Goal: Task Accomplishment & Management: Complete application form

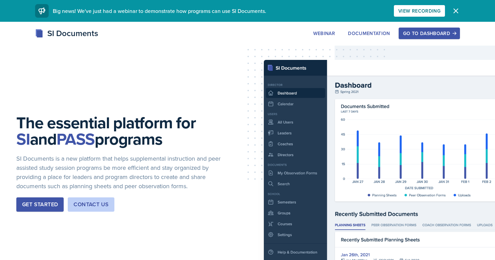
click at [425, 36] on div "Go to Dashboard" at bounding box center [429, 33] width 52 height 5
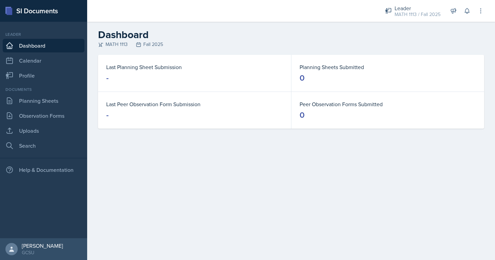
click at [316, 40] on h2 "Dashboard" at bounding box center [291, 35] width 386 height 12
click at [420, 5] on div "Leader" at bounding box center [417, 8] width 46 height 8
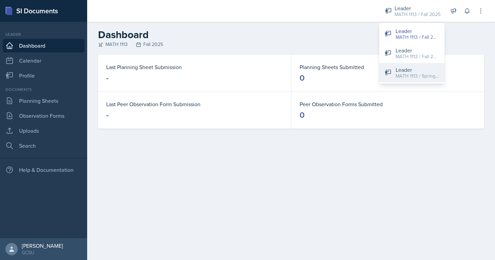
click at [409, 76] on div "MATH 1113 / Spring 2025" at bounding box center [417, 75] width 44 height 7
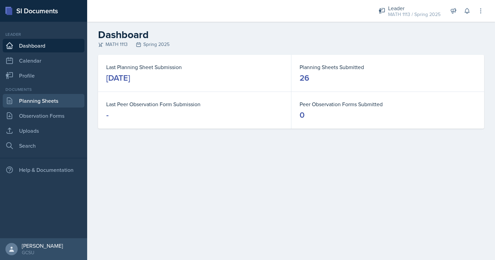
click at [36, 99] on link "Planning Sheets" at bounding box center [44, 101] width 82 height 14
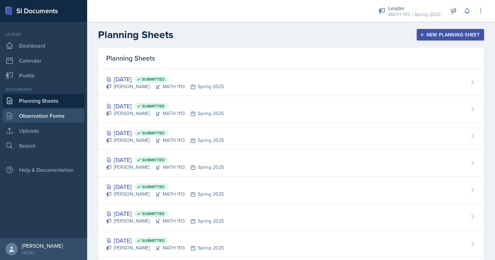
click at [36, 111] on link "Observation Forms" at bounding box center [44, 116] width 82 height 14
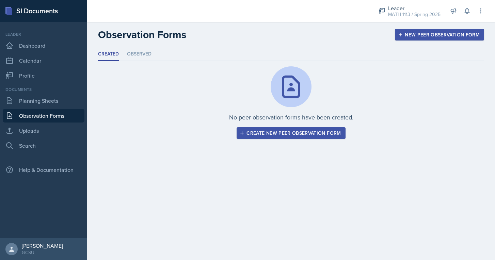
click at [34, 122] on div "Documents Planning Sheets Observation Forms Uploads Search" at bounding box center [44, 119] width 82 height 66
click at [34, 127] on link "Uploads" at bounding box center [44, 131] width 82 height 14
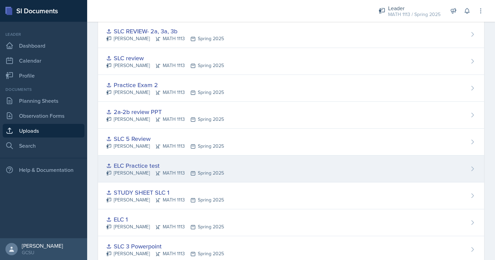
scroll to position [206, 0]
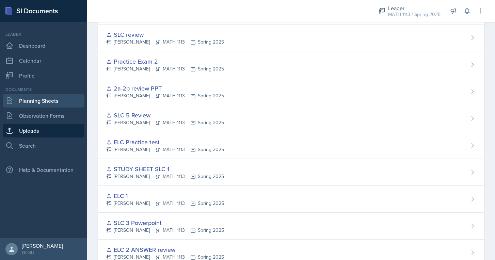
click at [44, 106] on link "Planning Sheets" at bounding box center [44, 101] width 82 height 14
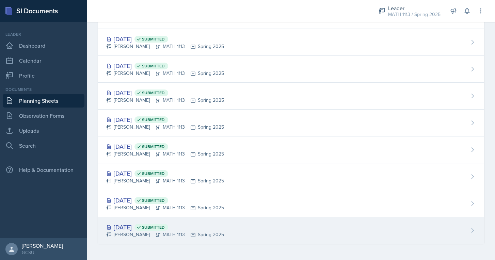
scroll to position [524, 0]
click at [133, 228] on div "[DATE] Submitted" at bounding box center [165, 226] width 118 height 9
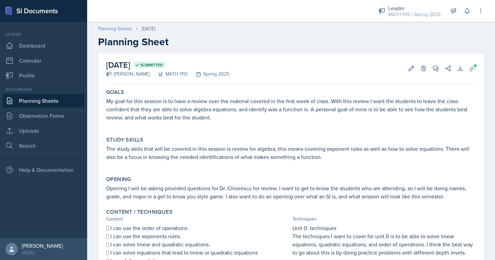
click at [115, 31] on link "Planning Sheets" at bounding box center [115, 28] width 34 height 7
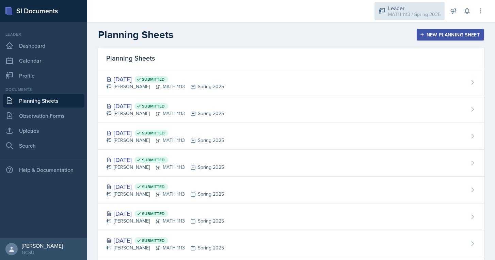
click at [406, 9] on div "Leader" at bounding box center [414, 8] width 52 height 8
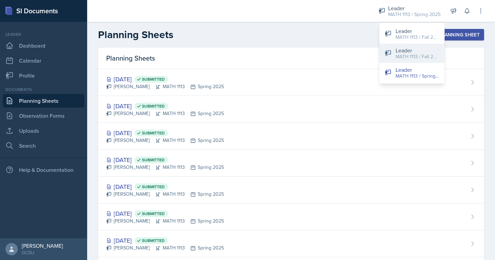
click at [402, 51] on div "Leader" at bounding box center [417, 50] width 44 height 8
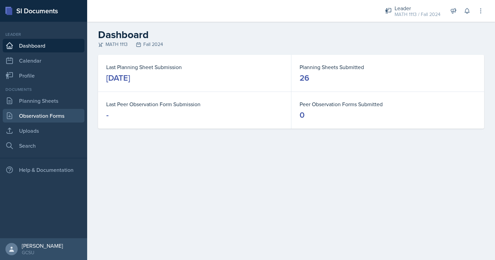
click at [24, 113] on link "Observation Forms" at bounding box center [44, 116] width 82 height 14
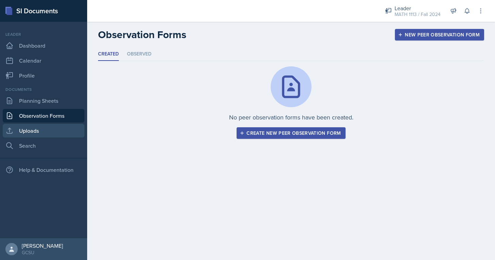
click at [20, 135] on link "Uploads" at bounding box center [44, 131] width 82 height 14
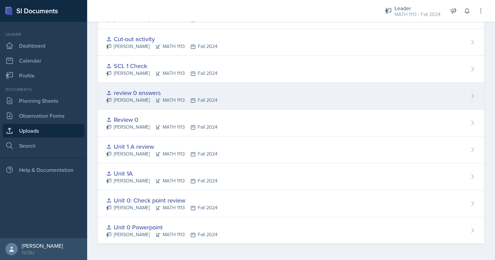
scroll to position [578, 0]
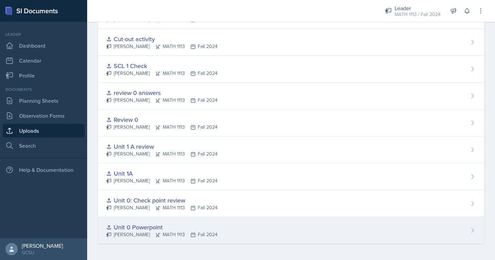
click at [136, 221] on div "Unit 0 Powerpoint [PERSON_NAME] MATH 1113 Fall 2024" at bounding box center [291, 230] width 386 height 27
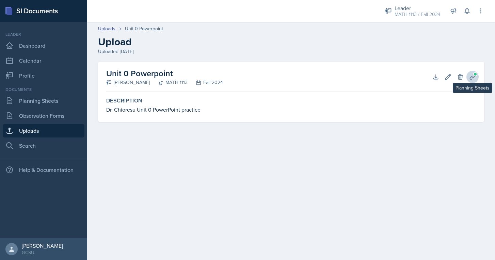
click at [471, 80] on button "Planning Sheets" at bounding box center [472, 77] width 12 height 12
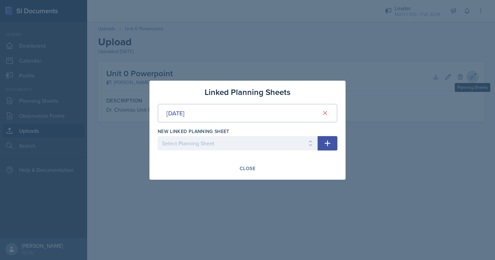
click at [471, 80] on div at bounding box center [247, 130] width 495 height 260
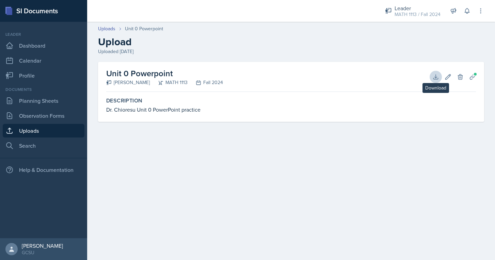
click at [436, 74] on icon at bounding box center [435, 76] width 7 height 7
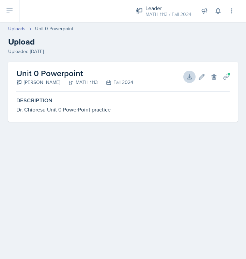
click at [183, 20] on div "Leader MATH 1113 / Fall 2024 Leader MATH 1113 / Fall 2025 Leader MATH 1113 / Fa…" at bounding box center [180, 11] width 109 height 22
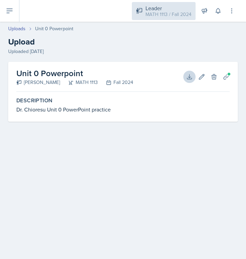
click at [184, 16] on div "MATH 1113 / Fall 2024" at bounding box center [168, 14] width 46 height 7
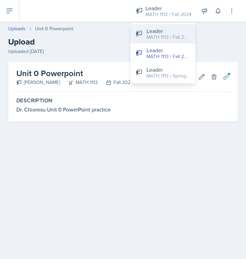
click at [178, 30] on div "Leader" at bounding box center [168, 31] width 44 height 8
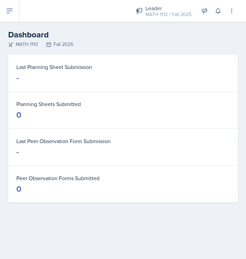
click at [12, 13] on icon at bounding box center [9, 11] width 8 height 8
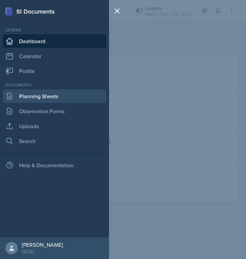
click at [48, 96] on link "Planning Sheets" at bounding box center [54, 96] width 103 height 14
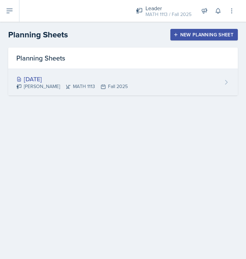
click at [181, 78] on div "[DATE] [PERSON_NAME] MATH 1113 Fall 2025" at bounding box center [122, 82] width 229 height 27
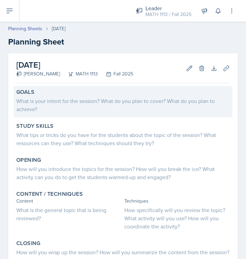
click at [66, 112] on div "What is your intent for the session? What do you plan to cover? What do you pla…" at bounding box center [122, 105] width 213 height 16
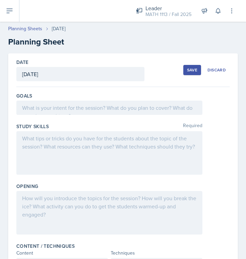
click at [66, 111] on div at bounding box center [109, 108] width 186 height 14
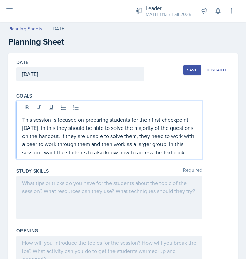
click at [135, 173] on div "Study Skills Required" at bounding box center [122, 195] width 213 height 60
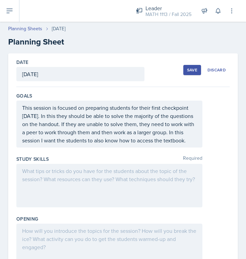
click at [126, 189] on div at bounding box center [109, 186] width 186 height 44
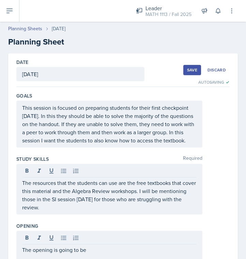
click at [193, 73] on button "Save" at bounding box center [192, 70] width 18 height 10
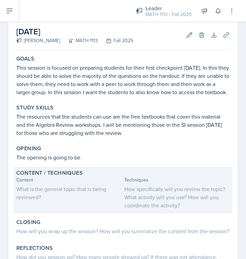
scroll to position [35, 0]
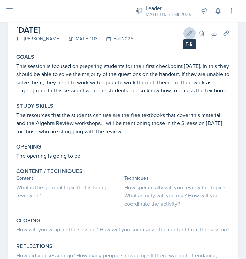
click at [186, 35] on icon at bounding box center [189, 33] width 7 height 7
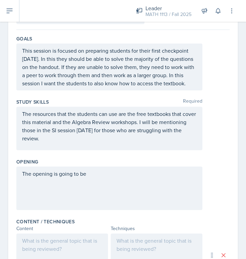
scroll to position [58, 0]
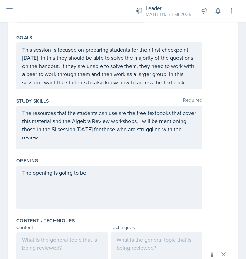
click at [104, 142] on p "The resources that the students can use are the free textbooks that cover this …" at bounding box center [109, 125] width 174 height 33
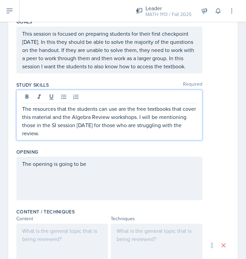
scroll to position [104, 0]
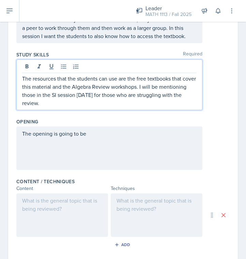
click at [104, 144] on div "The opening is going to be" at bounding box center [109, 149] width 186 height 44
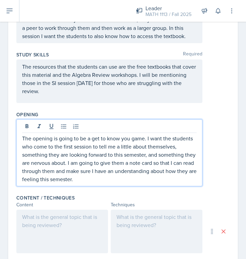
scroll to position [0, 0]
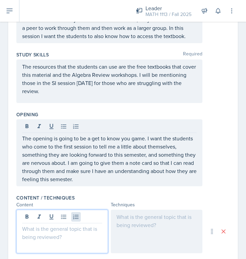
click at [74, 228] on div at bounding box center [62, 232] width 92 height 44
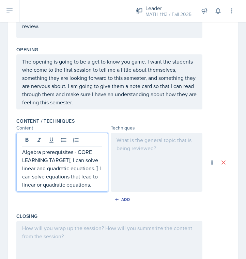
scroll to position [172, 0]
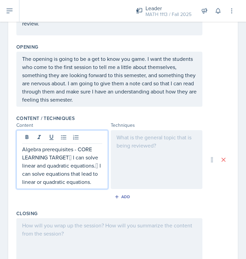
click at [68, 163] on p "Algebra prerequisites - CORE LEARNING TARGET I can solve linear and quadratic …" at bounding box center [62, 165] width 80 height 41
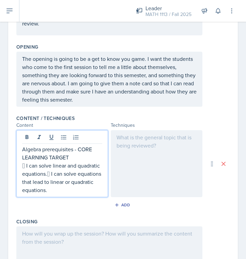
click at [47, 180] on p " I can solve linear and quadratic equations. I can solve equations that lead …" at bounding box center [62, 178] width 80 height 33
click at [152, 172] on div at bounding box center [157, 163] width 92 height 67
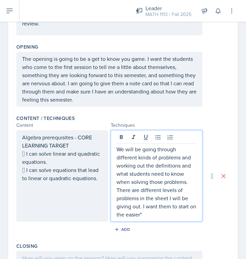
click at [127, 219] on p "We will be going through different kinds of problems and working out the defini…" at bounding box center [156, 181] width 80 height 73
click at [150, 219] on p "We will be going through different kinds of problems and working out the defini…" at bounding box center [156, 181] width 80 height 73
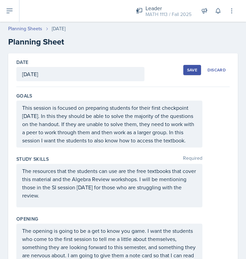
scroll to position [0, 0]
click at [193, 75] on div "Save Discard" at bounding box center [206, 70] width 46 height 16
click at [193, 67] on div "Save" at bounding box center [192, 69] width 10 height 5
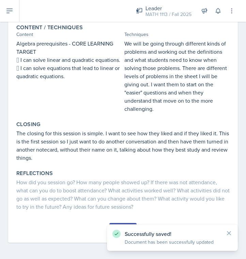
scroll to position [220, 0]
click at [227, 228] on div "Successfully saved! Document has been successfully updated" at bounding box center [172, 238] width 131 height 27
click at [227, 230] on div "Successfully saved! Document has been successfully updated" at bounding box center [172, 238] width 131 height 27
click at [230, 233] on icon at bounding box center [228, 233] width 7 height 7
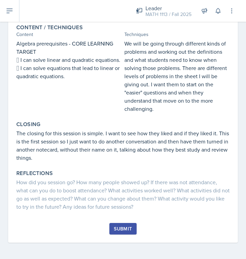
click at [122, 225] on button "Submit" at bounding box center [122, 229] width 27 height 12
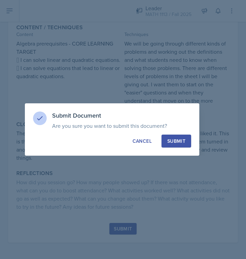
click at [188, 146] on button "Submit" at bounding box center [176, 141] width 30 height 13
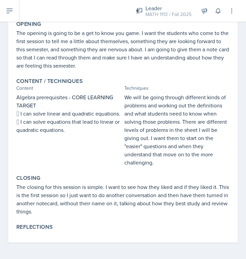
scroll to position [0, 0]
click at [11, 8] on icon at bounding box center [9, 11] width 8 height 8
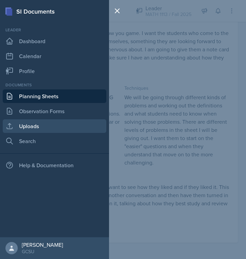
click at [34, 126] on link "Uploads" at bounding box center [54, 126] width 103 height 14
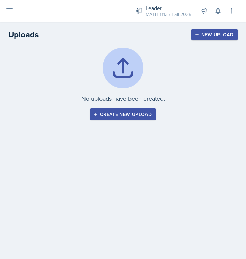
click at [215, 30] on button "New Upload" at bounding box center [214, 35] width 47 height 12
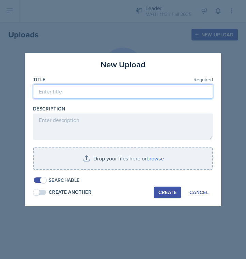
click at [74, 95] on input at bounding box center [123, 91] width 180 height 14
type input "Unit 0 SLC 1 review"
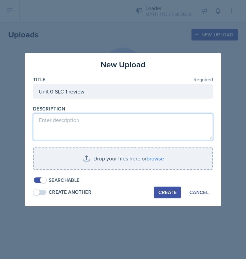
click at [65, 124] on textarea at bounding box center [123, 127] width 180 height 27
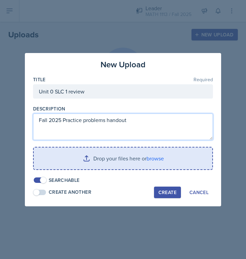
type textarea "Fall 2025 Practice problems handout"
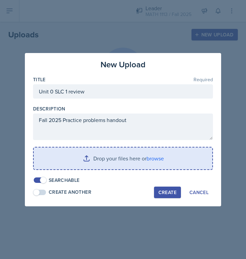
click at [133, 156] on input "file" at bounding box center [123, 159] width 178 height 22
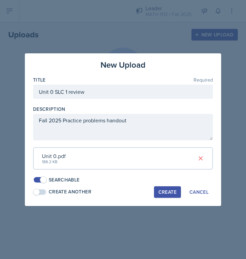
click at [169, 189] on div "Create" at bounding box center [167, 191] width 18 height 5
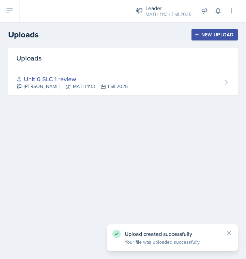
click at [8, 13] on icon at bounding box center [9, 11] width 5 height 4
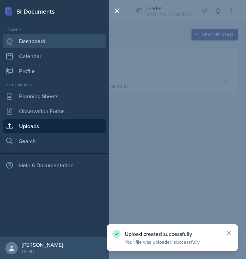
click at [33, 46] on link "Dashboard" at bounding box center [54, 41] width 103 height 14
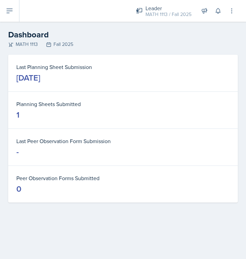
click at [7, 11] on icon at bounding box center [9, 11] width 5 height 4
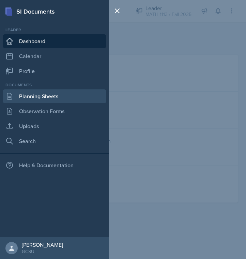
click at [55, 96] on link "Planning Sheets" at bounding box center [54, 96] width 103 height 14
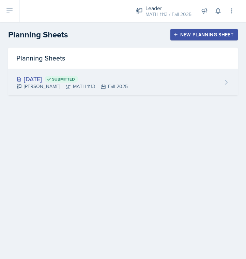
click at [214, 80] on div "[DATE] Submitted [PERSON_NAME] MATH 1113 Fall 2025" at bounding box center [122, 82] width 229 height 27
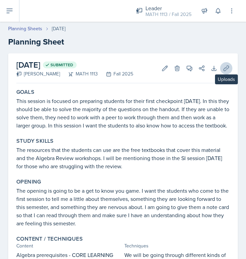
click at [227, 64] on button "Uploads" at bounding box center [226, 68] width 12 height 12
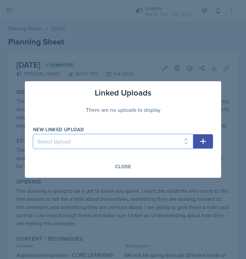
select select "d9e0495d-47aa-4a8a-9df8-fb819e5a99fe"
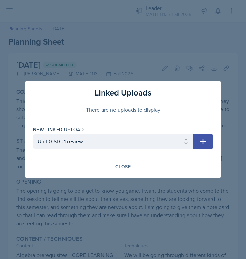
click at [210, 146] on button "button" at bounding box center [203, 141] width 20 height 14
select select
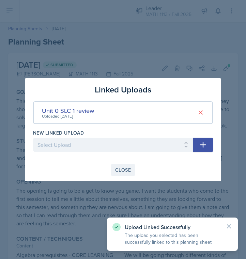
click at [116, 168] on div "Close" at bounding box center [123, 169] width 16 height 5
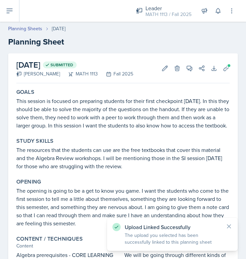
click at [11, 13] on icon at bounding box center [9, 11] width 8 height 8
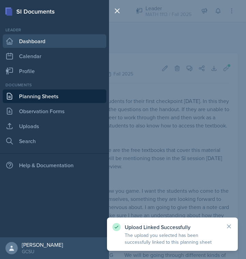
click at [20, 42] on link "Dashboard" at bounding box center [54, 41] width 103 height 14
